Goal: Task Accomplishment & Management: Manage account settings

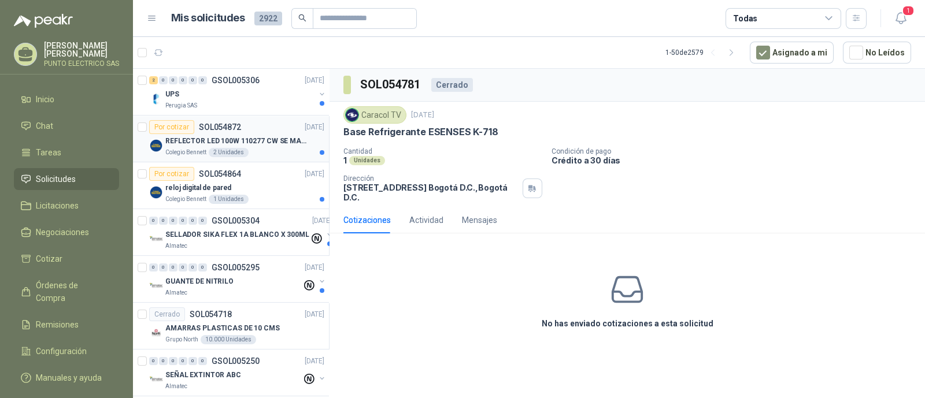
click at [268, 143] on p "REFLECTOR LED 100W 110277 CW SE MARCA: PILA BY PHILIPS" at bounding box center [237, 141] width 144 height 11
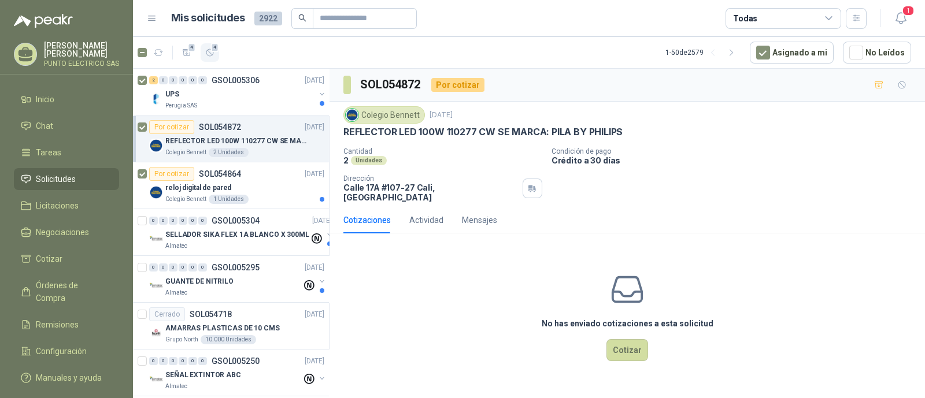
click at [214, 54] on icon "button" at bounding box center [210, 53] width 10 height 10
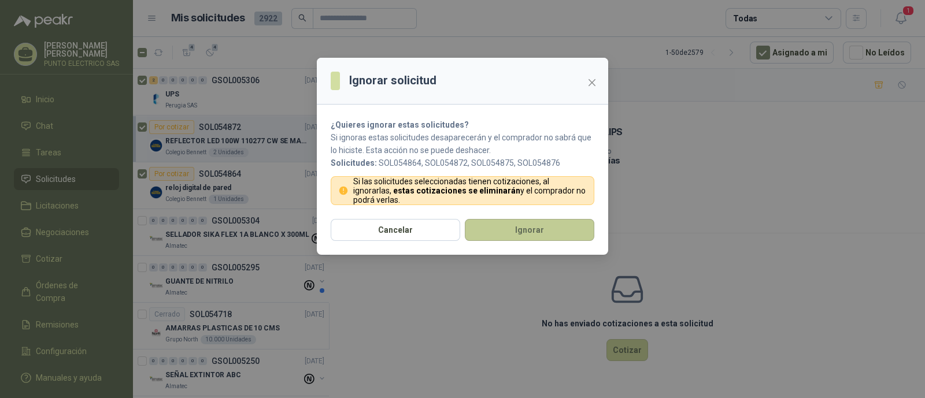
click at [518, 230] on button "Ignorar" at bounding box center [530, 230] width 130 height 22
